Goal: Navigation & Orientation: Find specific page/section

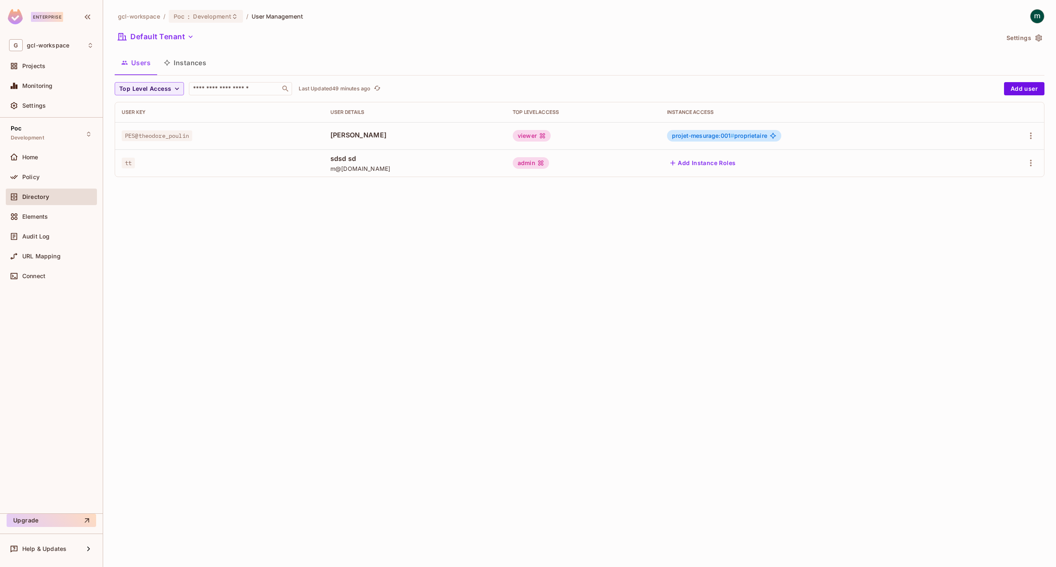
drag, startPoint x: 283, startPoint y: 238, endPoint x: 276, endPoint y: 229, distance: 10.9
click at [283, 242] on div "gcl-workspace / Poc : Development / User Management Default Tenant Settings Use…" at bounding box center [579, 283] width 953 height 567
click at [33, 174] on span "Policy" at bounding box center [30, 177] width 17 height 7
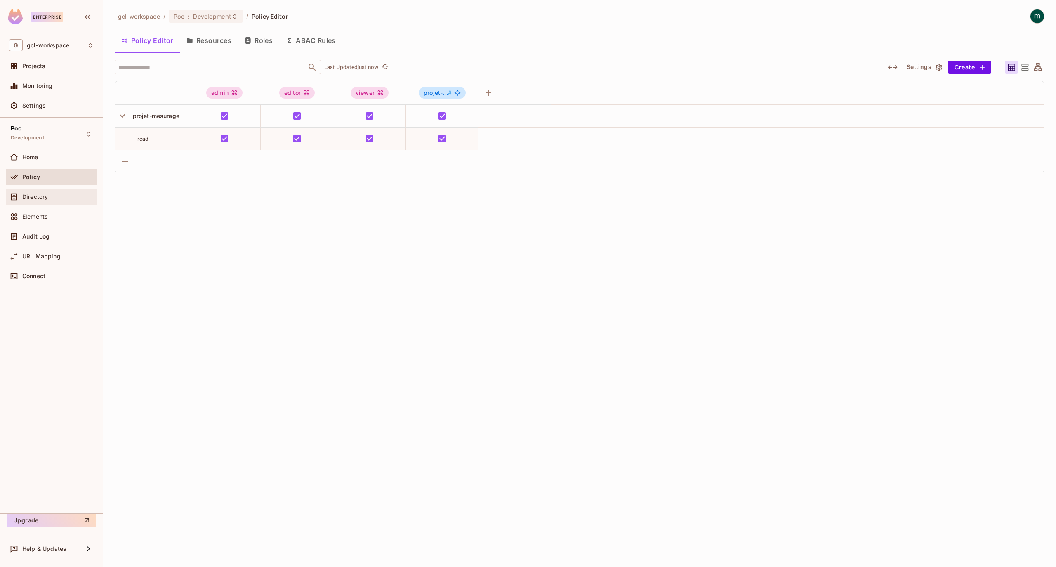
click at [38, 199] on span "Directory" at bounding box center [35, 197] width 26 height 7
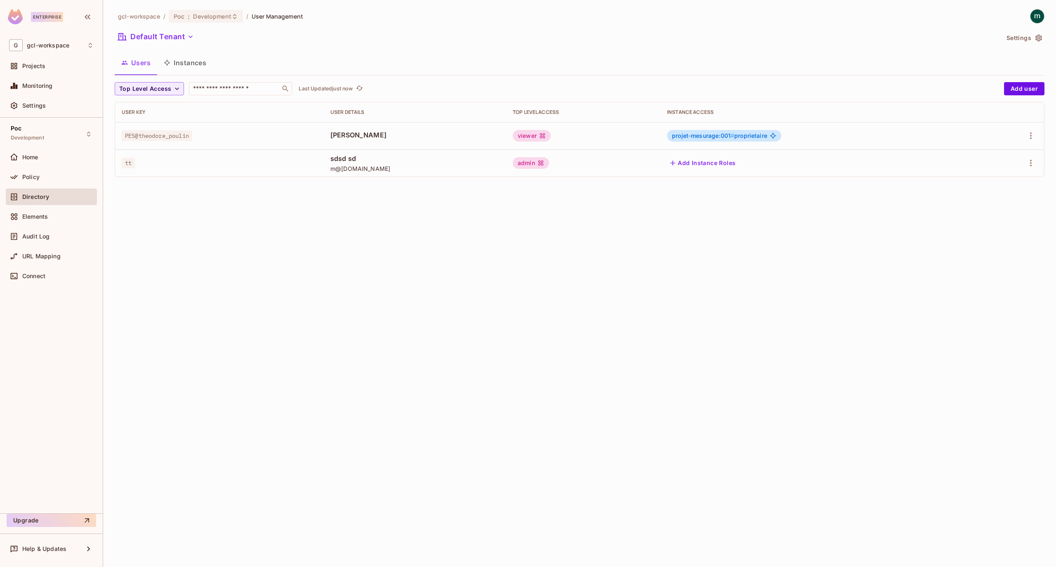
click at [185, 60] on button "Instances" at bounding box center [185, 62] width 56 height 21
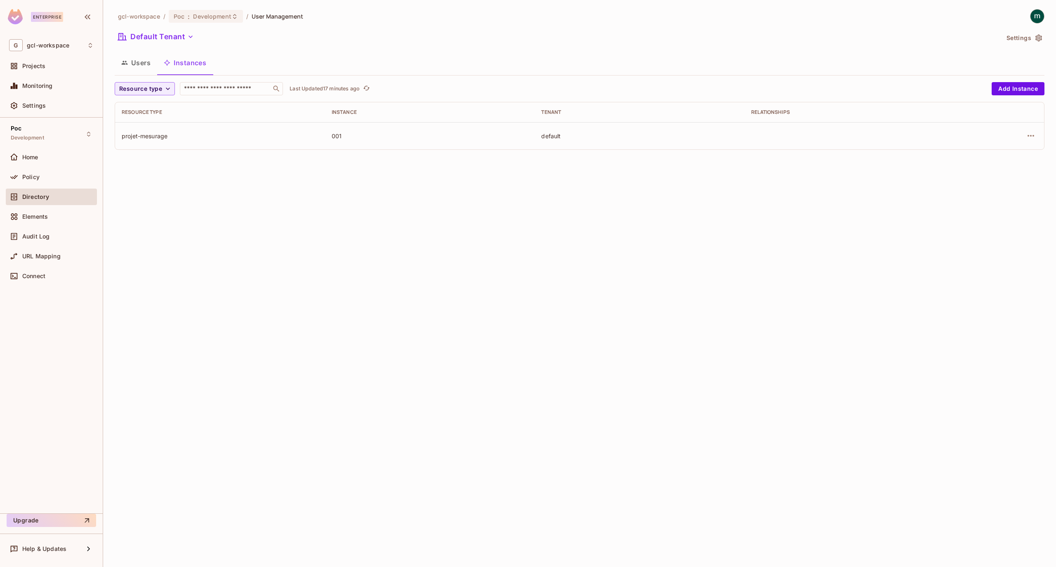
click at [218, 216] on div "gcl-workspace / Poc : Development / User Management Default Tenant Settings Use…" at bounding box center [579, 283] width 953 height 567
click at [136, 63] on button "Users" at bounding box center [136, 62] width 43 height 21
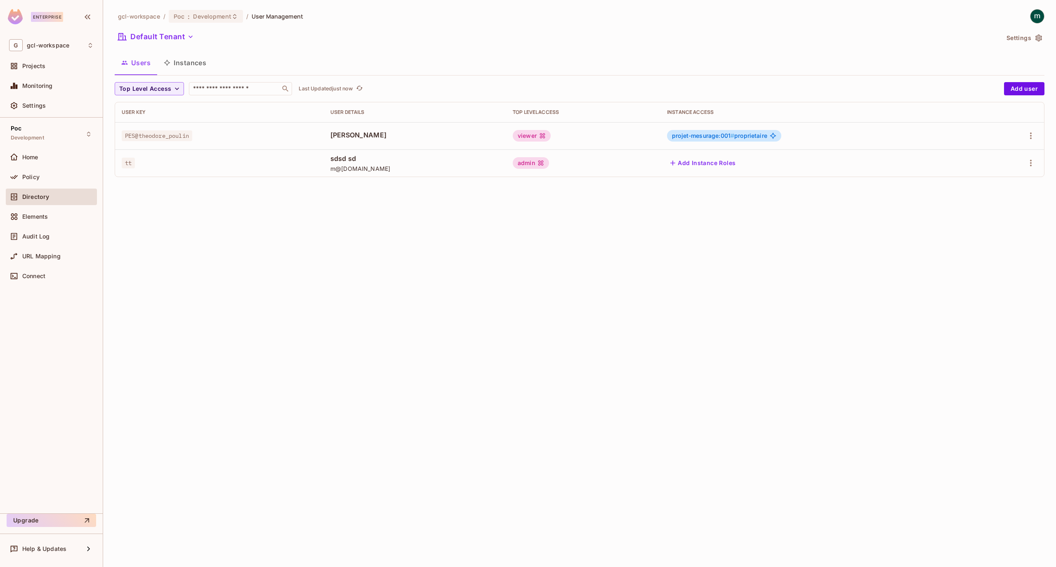
click at [196, 65] on button "Instances" at bounding box center [185, 62] width 56 height 21
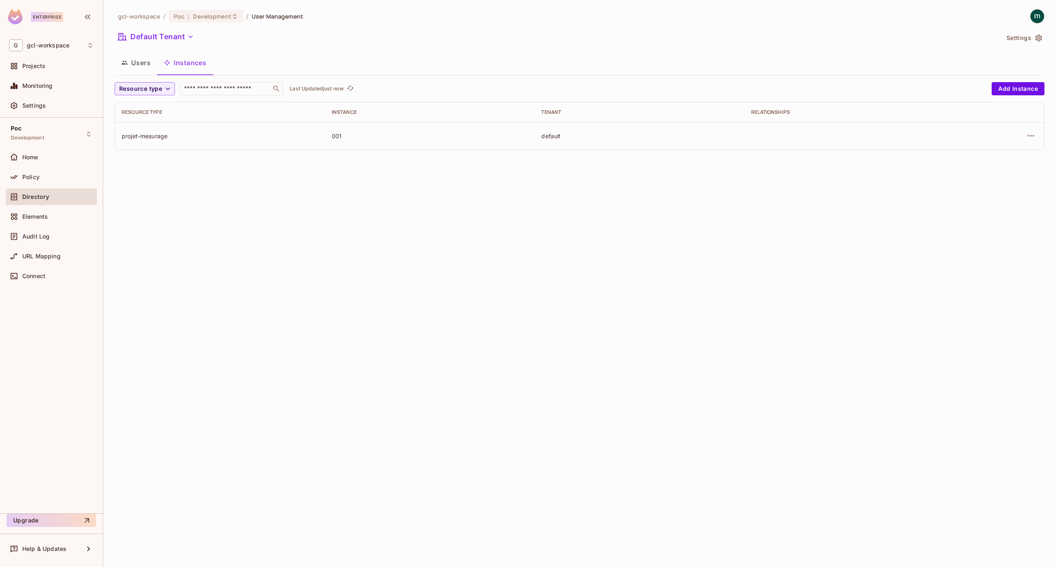
click at [20, 200] on div at bounding box center [15, 197] width 13 height 10
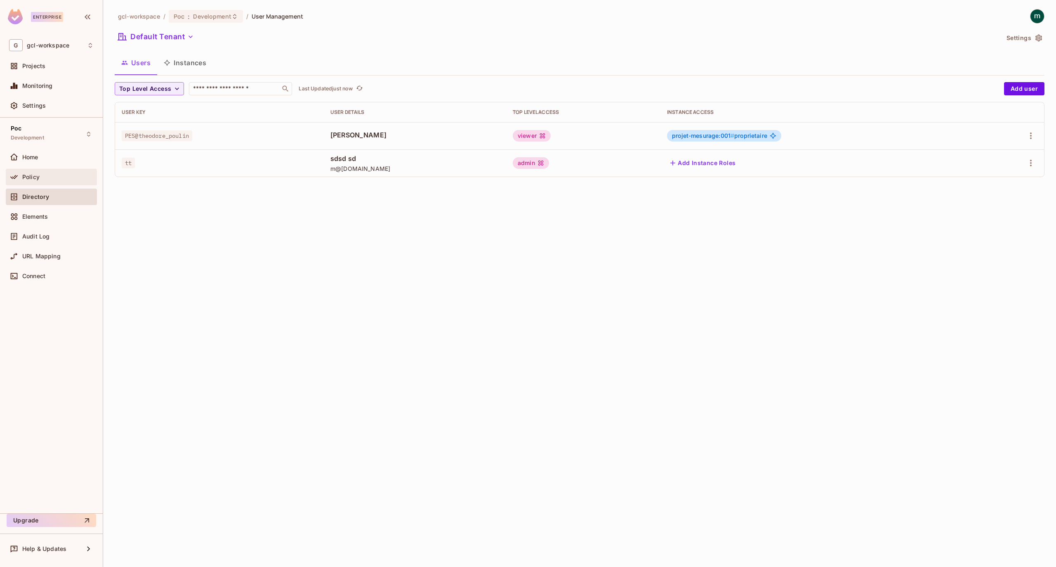
click at [28, 172] on div "Policy" at bounding box center [51, 177] width 85 height 10
